Goal: Information Seeking & Learning: Learn about a topic

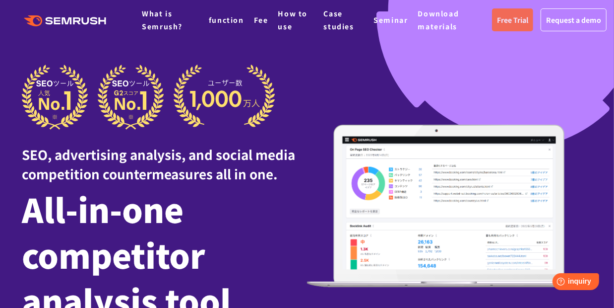
click at [513, 17] on font "Free Trial" at bounding box center [512, 20] width 31 height 10
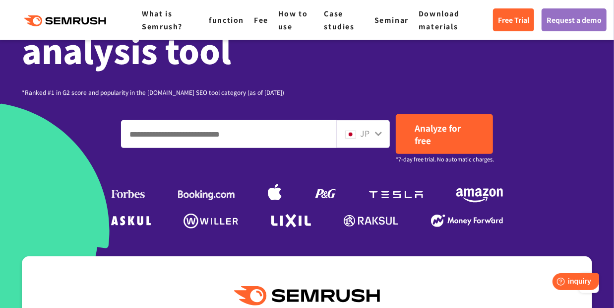
scroll to position [248, 0]
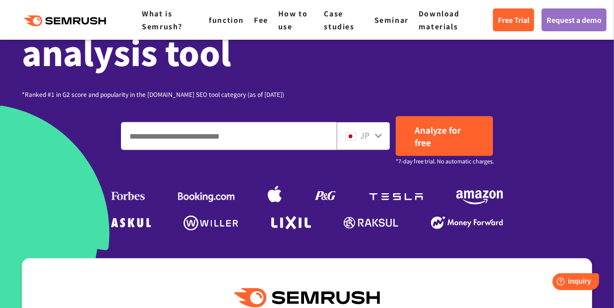
click at [380, 133] on icon at bounding box center [379, 135] width 8 height 8
click at [277, 144] on input "Enter a domain, keyword or URL" at bounding box center [229, 136] width 215 height 27
click at [194, 145] on input "Enter a domain, keyword or URL" at bounding box center [229, 136] width 215 height 27
paste input "*******"
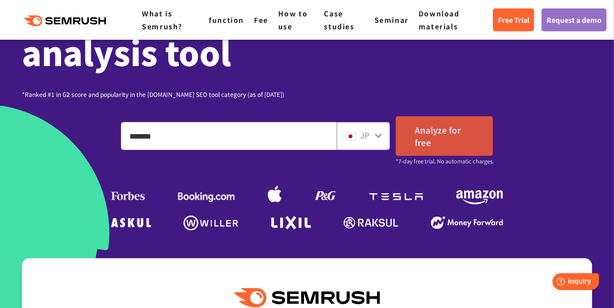
type input "*******"
click at [436, 144] on link "Analyze for free" at bounding box center [444, 136] width 97 height 40
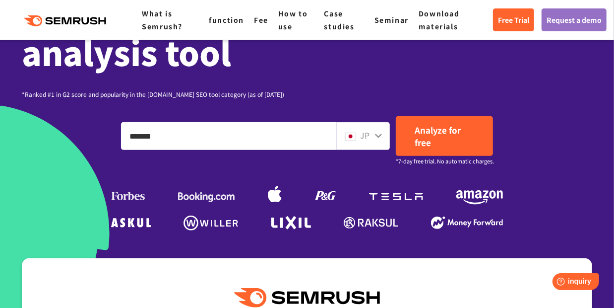
click at [375, 132] on icon at bounding box center [379, 135] width 8 height 8
click at [377, 138] on icon at bounding box center [379, 135] width 8 height 8
click at [370, 139] on div "JP" at bounding box center [361, 135] width 32 height 13
click at [356, 138] on img at bounding box center [350, 136] width 11 height 8
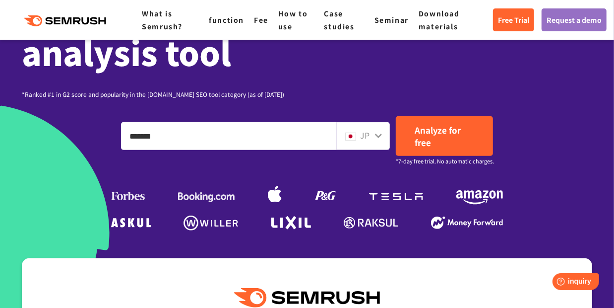
click at [356, 138] on img at bounding box center [350, 136] width 11 height 8
